Goal: Information Seeking & Learning: Learn about a topic

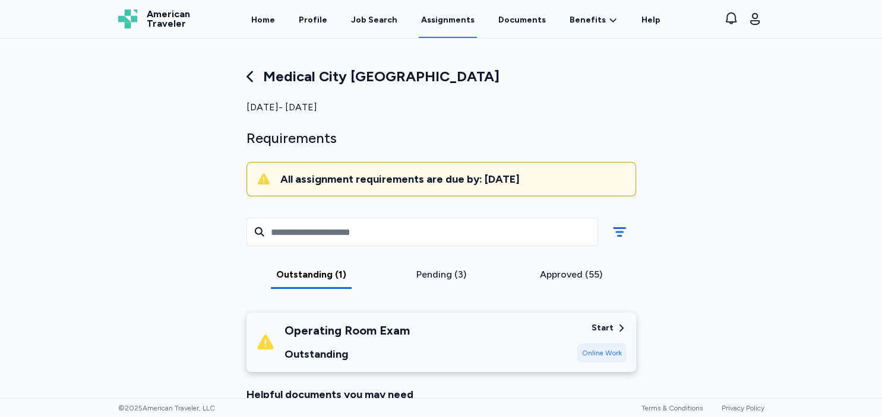
scroll to position [102, 0]
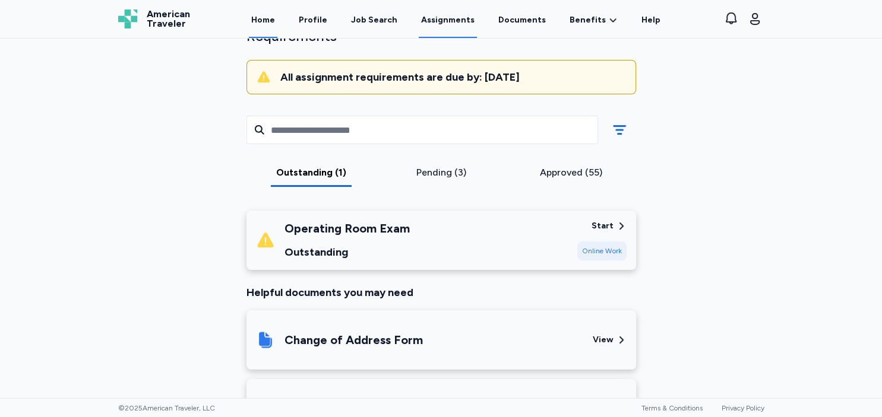
click at [277, 28] on link "Home" at bounding box center [263, 19] width 28 height 37
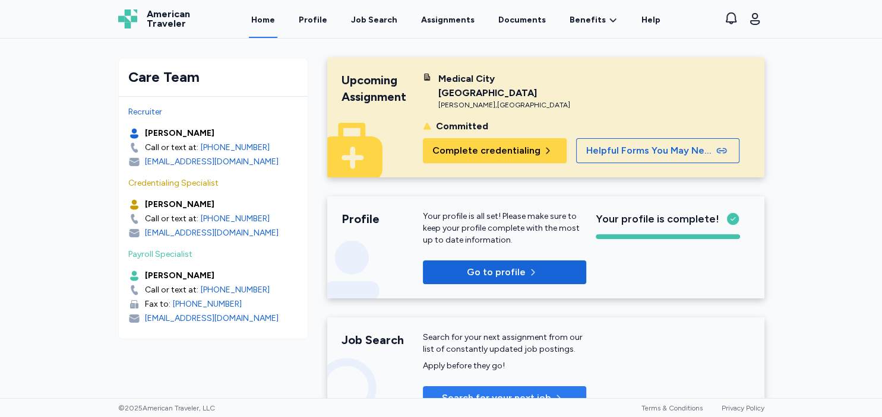
click at [519, 392] on button "Search for your next job" at bounding box center [504, 399] width 163 height 24
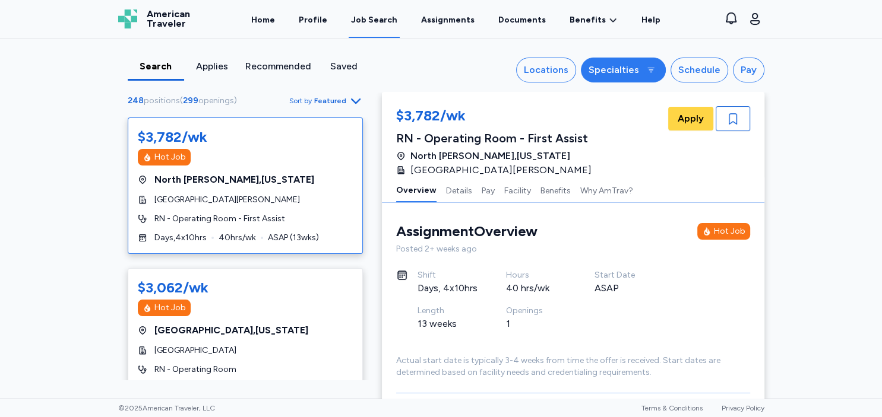
click at [638, 72] on div "Specialties" at bounding box center [613, 70] width 50 height 14
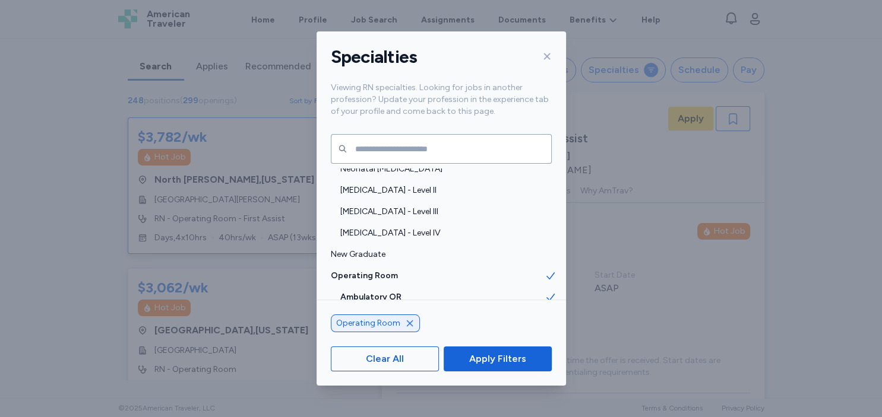
scroll to position [1903, 0]
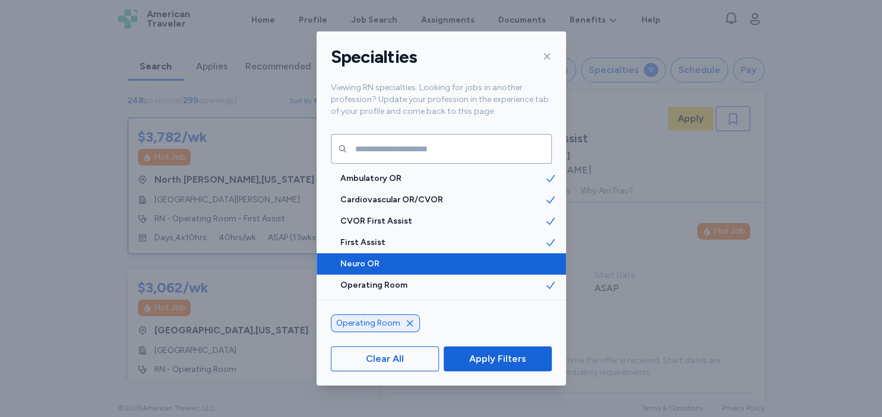
click at [554, 257] on span at bounding box center [554, 264] width 21 height 21
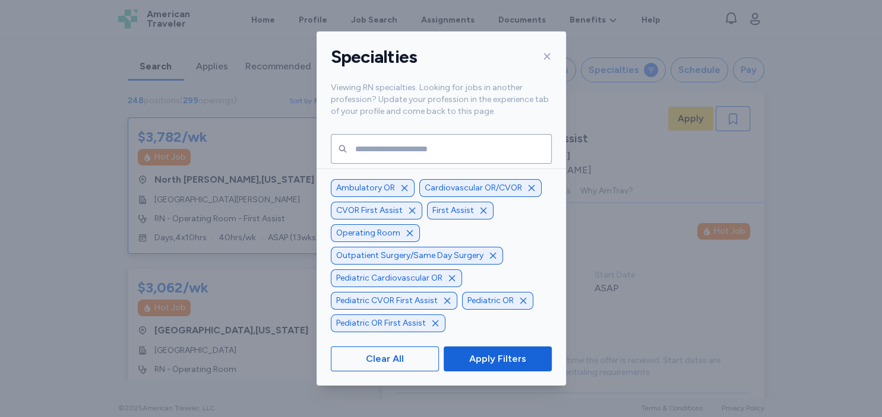
click at [527, 188] on icon "button" at bounding box center [531, 187] width 9 height 9
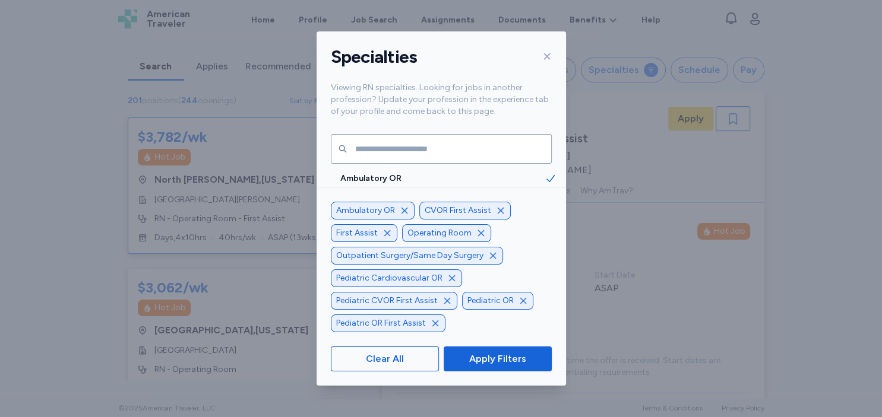
click at [497, 211] on icon "button" at bounding box center [500, 211] width 6 height 6
click at [473, 210] on icon "button" at bounding box center [475, 210] width 9 height 9
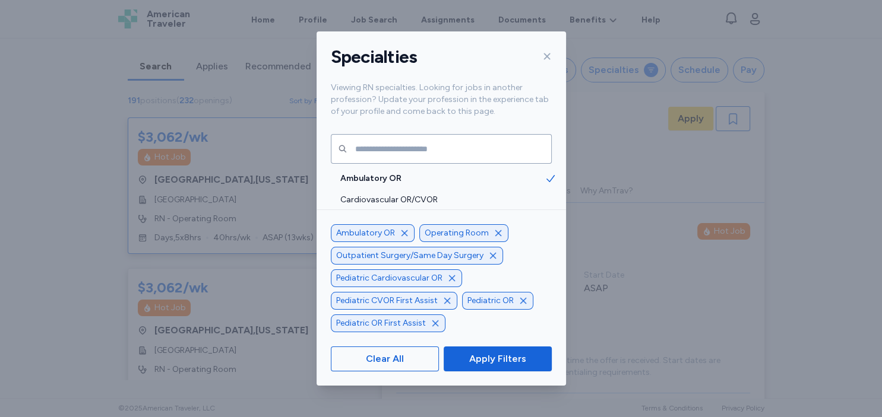
scroll to position [1, 0]
click at [449, 277] on icon "button" at bounding box center [451, 278] width 9 height 9
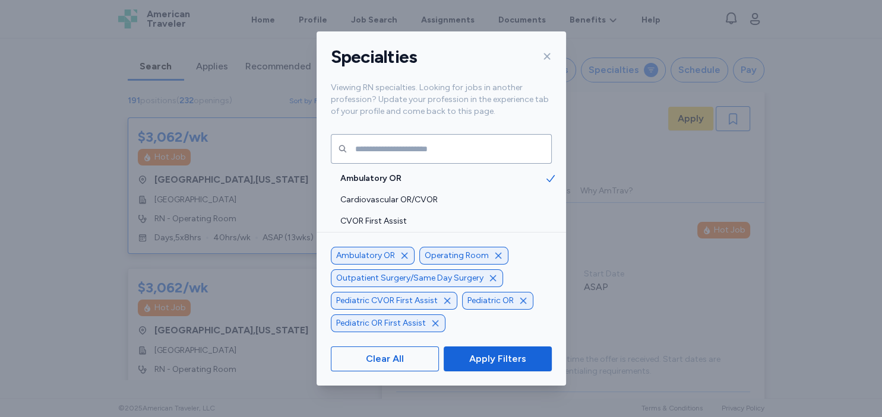
click at [444, 299] on icon "button" at bounding box center [447, 301] width 6 height 6
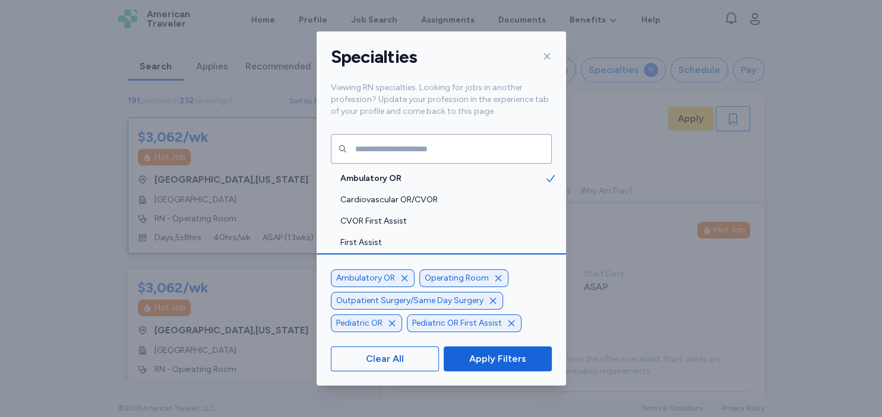
click at [511, 318] on div "Pediatric OR First Assist" at bounding box center [464, 324] width 115 height 18
click at [393, 327] on icon "button" at bounding box center [391, 323] width 9 height 9
click at [433, 322] on icon "button" at bounding box center [434, 323] width 9 height 9
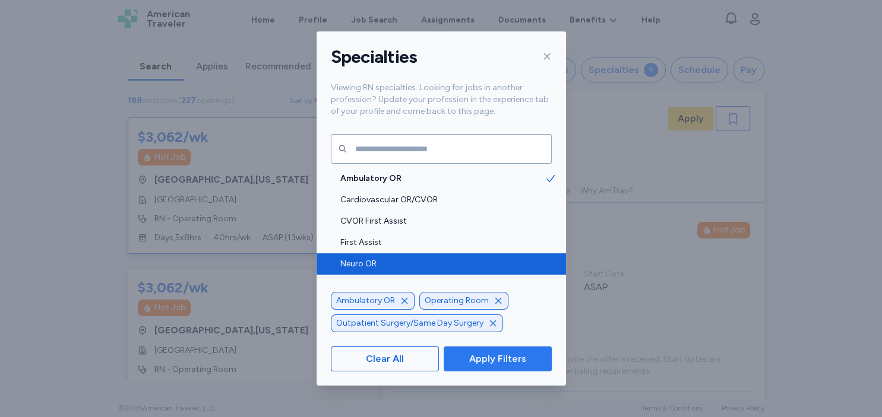
click at [495, 349] on button "Apply Filters" at bounding box center [497, 359] width 107 height 25
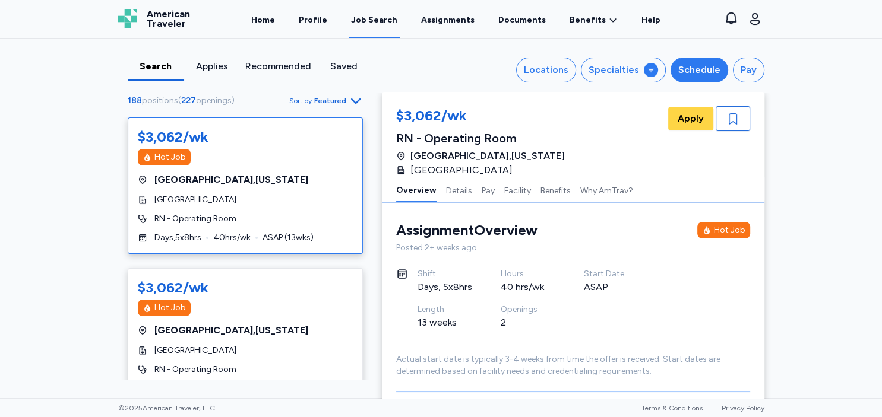
click at [697, 75] on div "Schedule" at bounding box center [699, 70] width 42 height 14
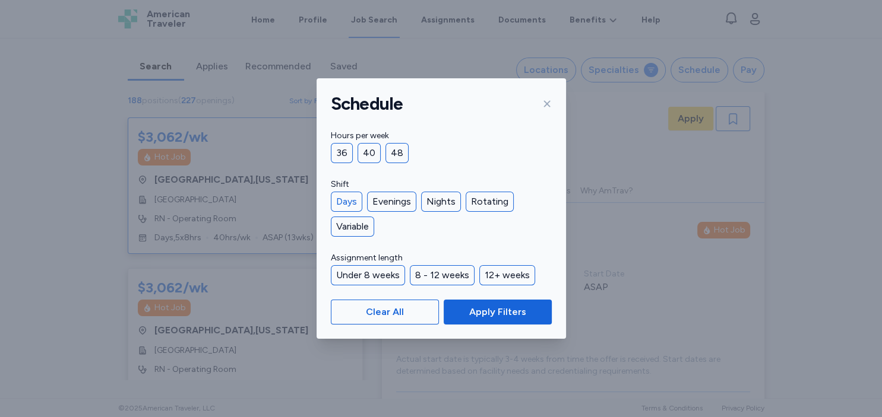
click at [354, 206] on div "Days" at bounding box center [346, 202] width 31 height 20
click at [534, 319] on button "Apply Filters" at bounding box center [497, 312] width 107 height 25
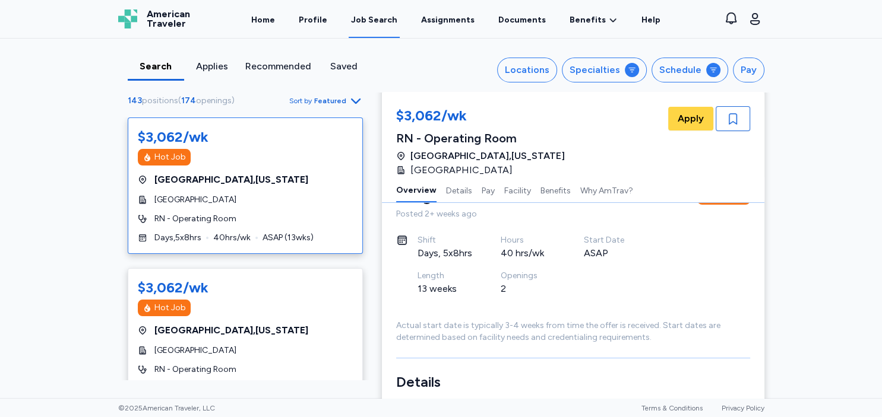
scroll to position [69, 0]
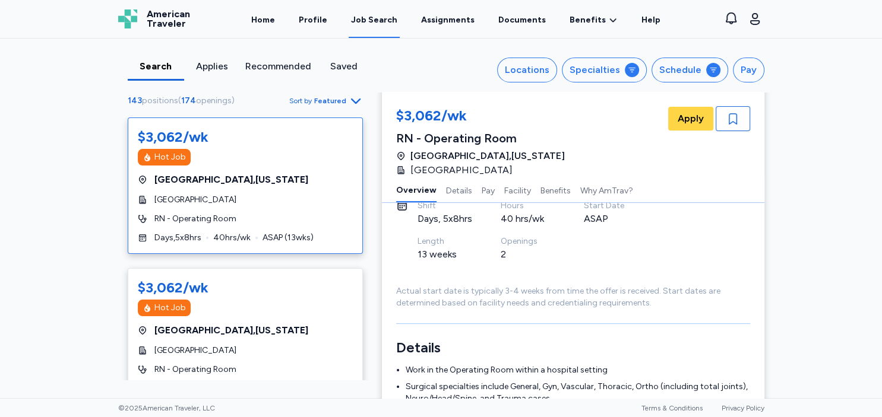
click at [378, 314] on div "143 positions ( 174 openings ) Sort by Featured $3,062/wk Hot Job [GEOGRAPHIC_D…" at bounding box center [245, 236] width 273 height 287
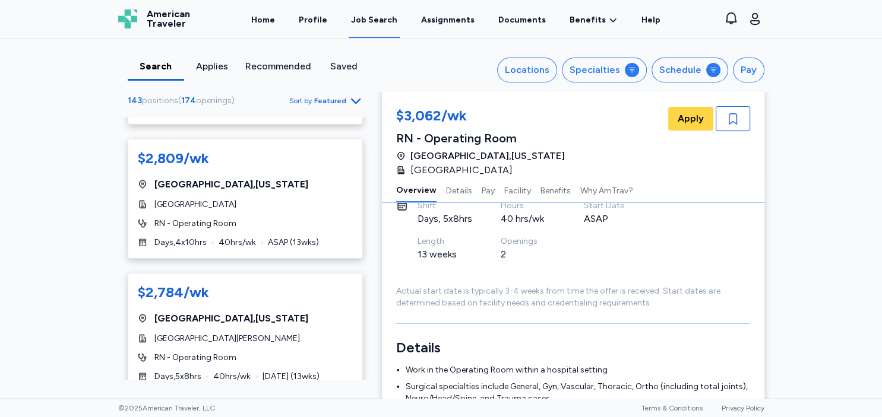
scroll to position [2701, 0]
